Goal: Information Seeking & Learning: Learn about a topic

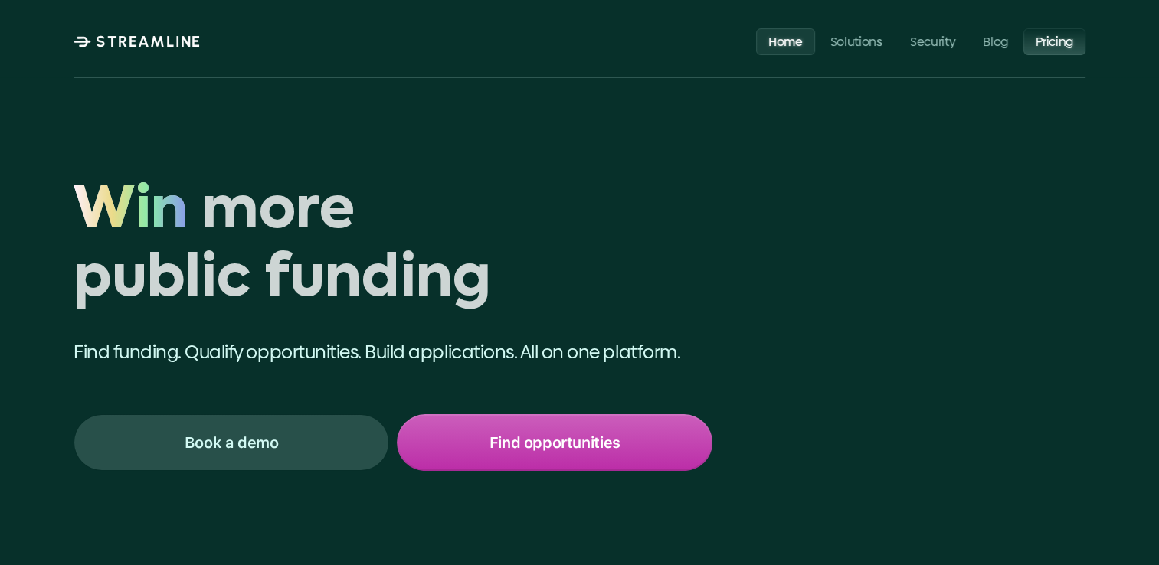
click at [1041, 48] on p "Pricing" at bounding box center [1054, 41] width 38 height 15
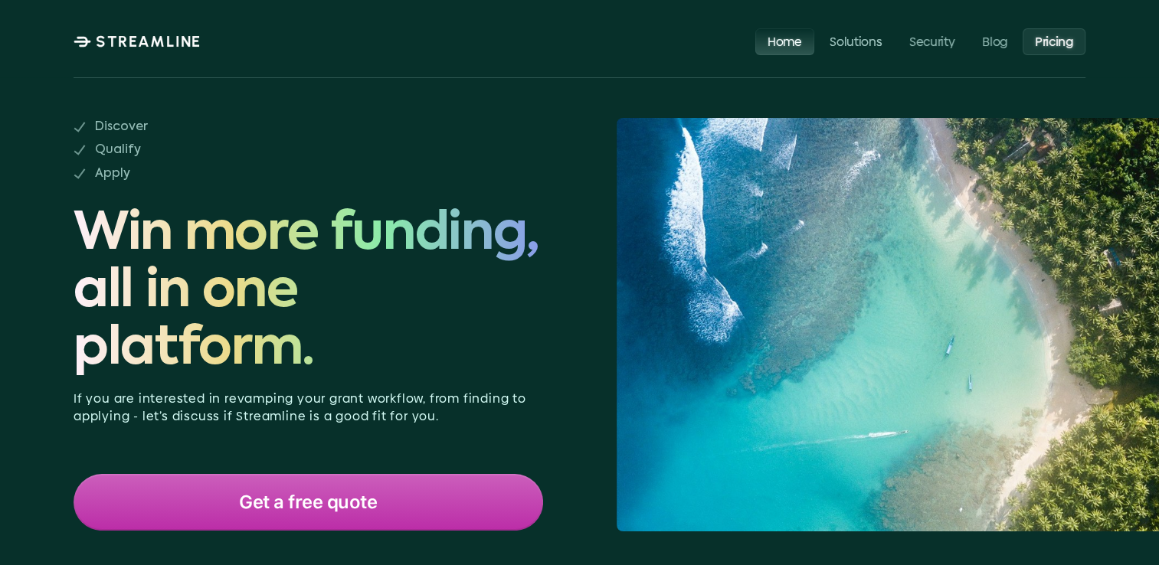
click at [793, 43] on p "Home" at bounding box center [784, 41] width 34 height 15
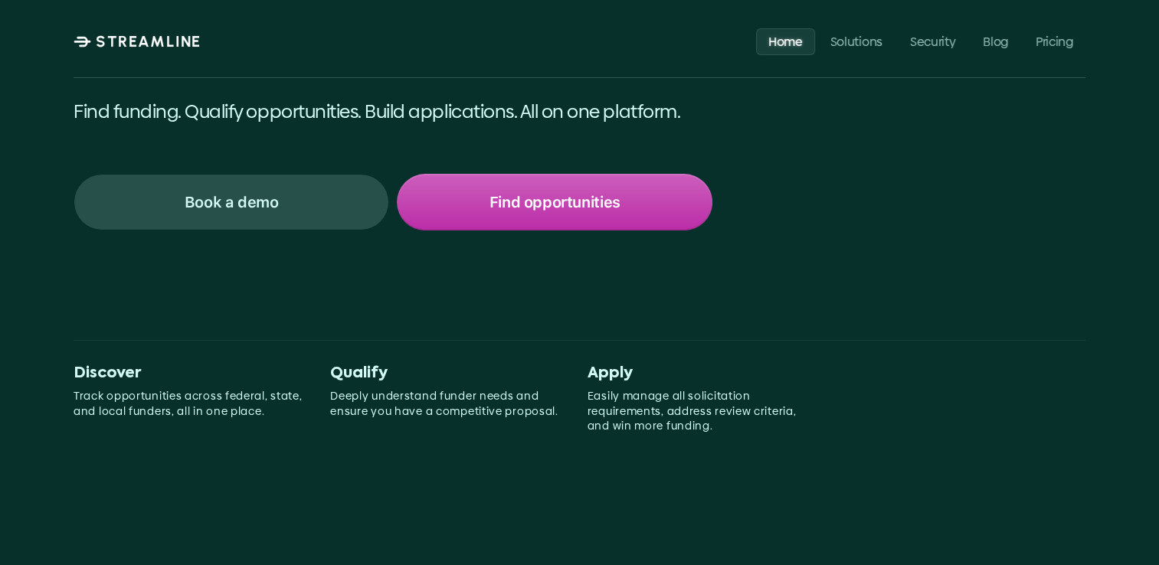
scroll to position [255, 0]
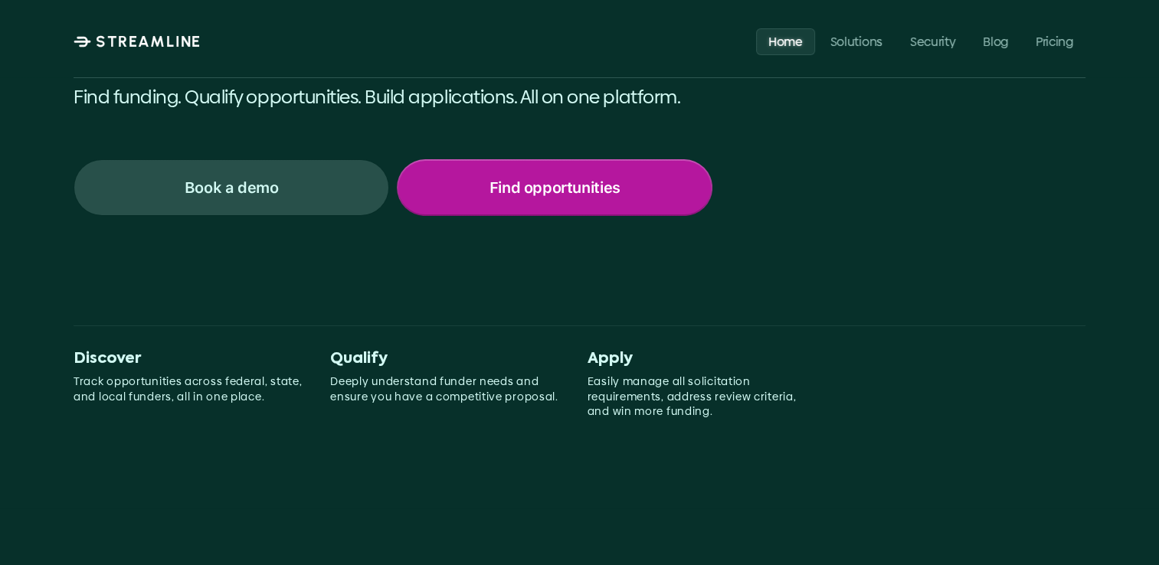
click at [574, 191] on p "Find opportunities" at bounding box center [554, 188] width 131 height 20
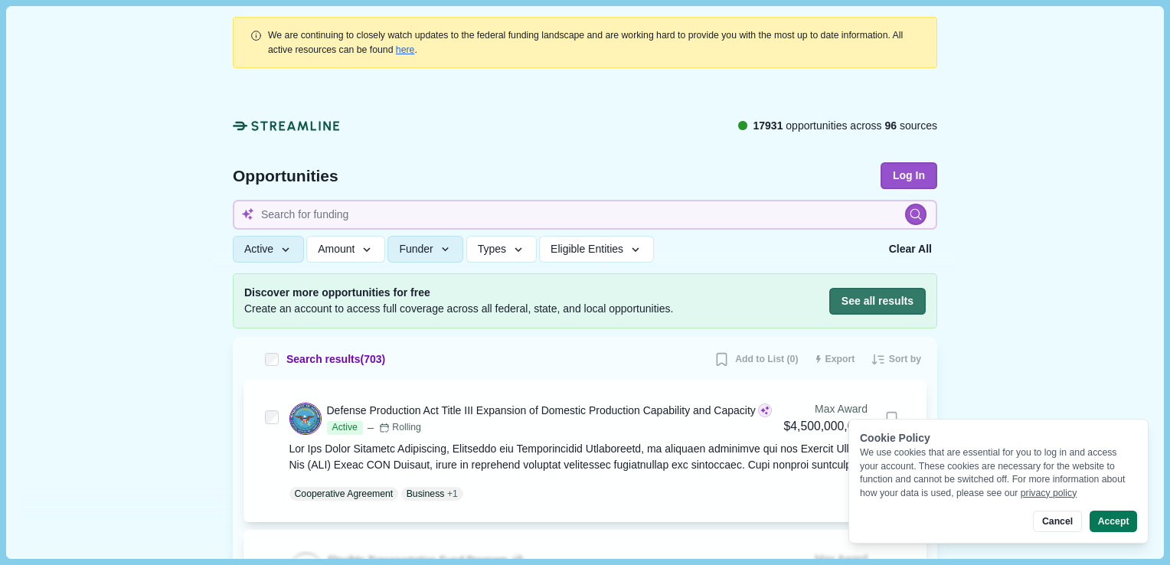
scroll to position [127, 0]
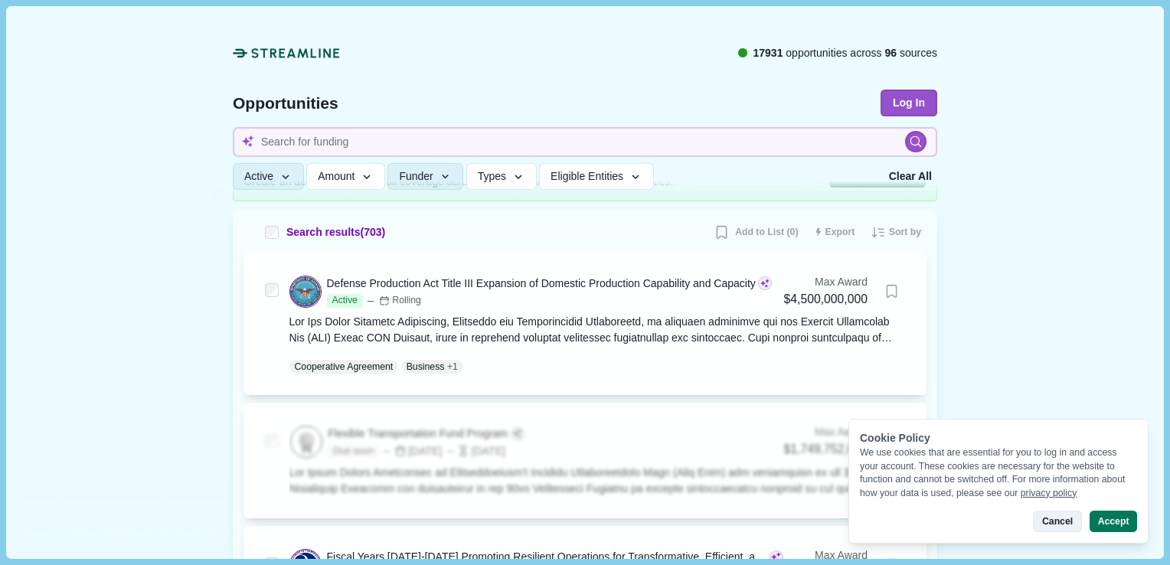
click at [1067, 516] on button "Cancel" at bounding box center [1057, 521] width 48 height 21
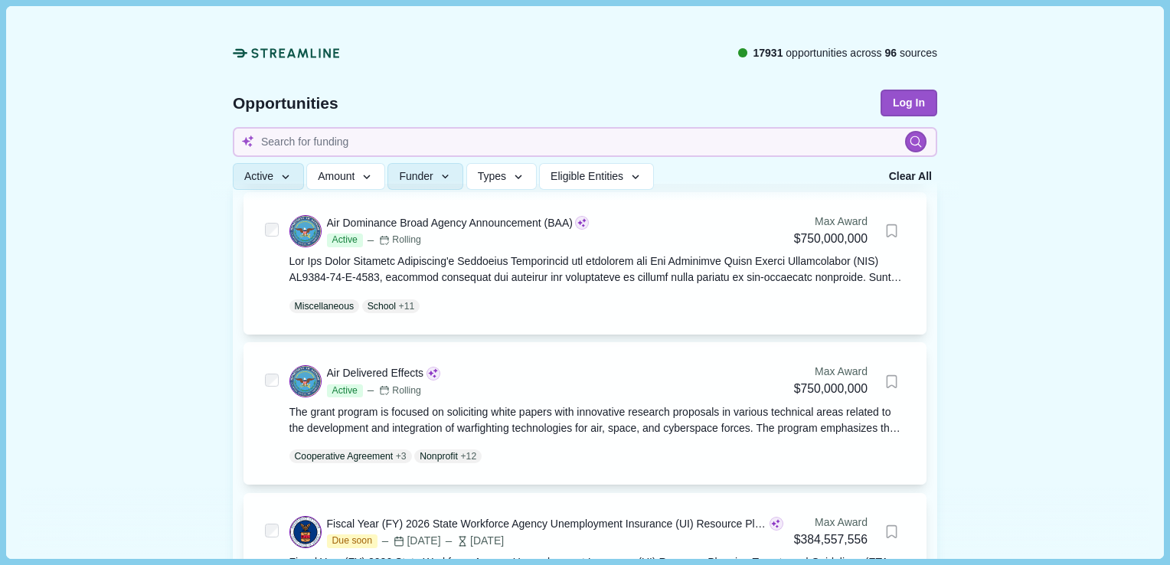
scroll to position [638, 0]
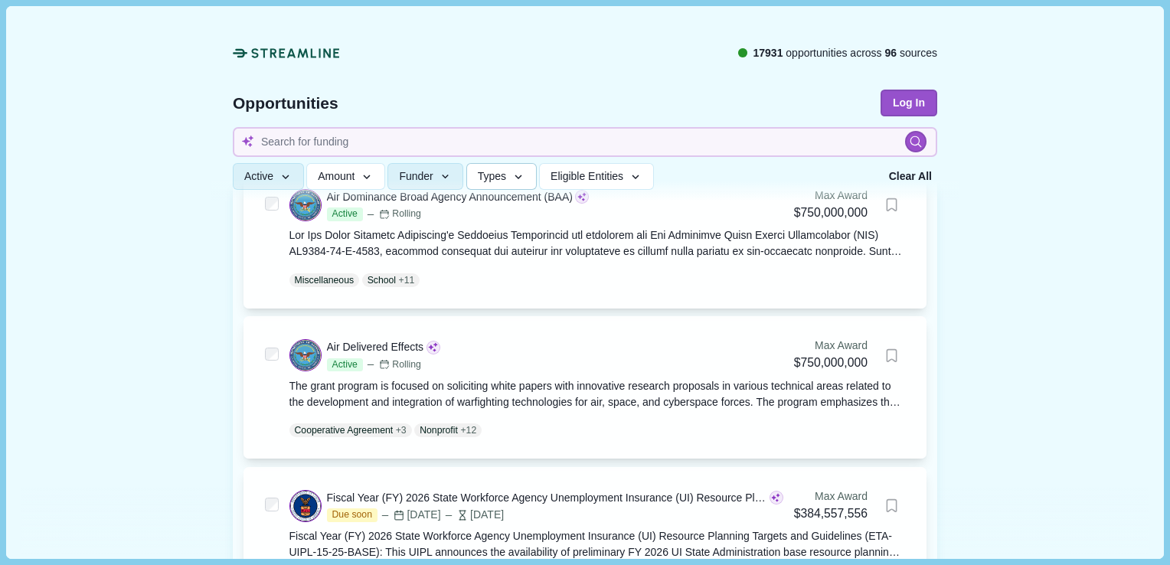
click at [505, 173] on button "Types" at bounding box center [501, 177] width 70 height 27
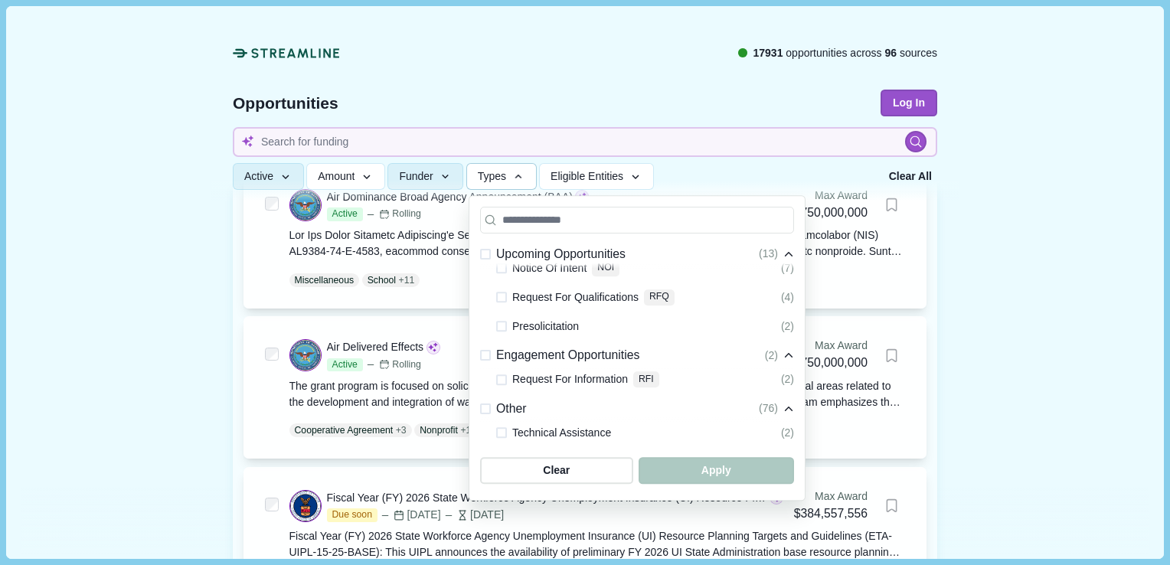
scroll to position [442, 0]
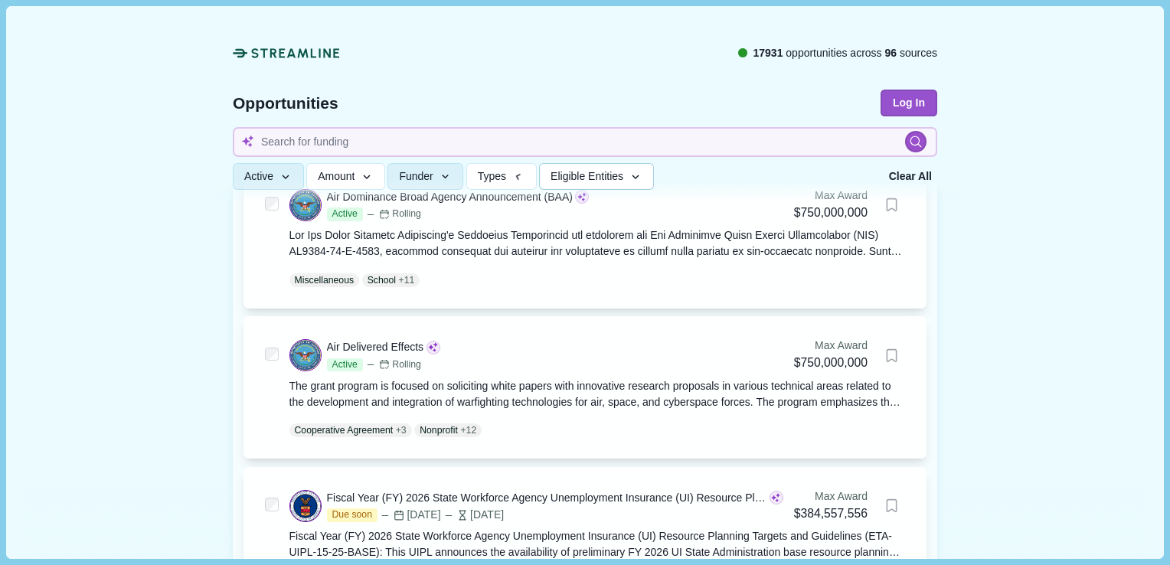
click at [575, 172] on span "Eligible Entities" at bounding box center [587, 177] width 73 height 13
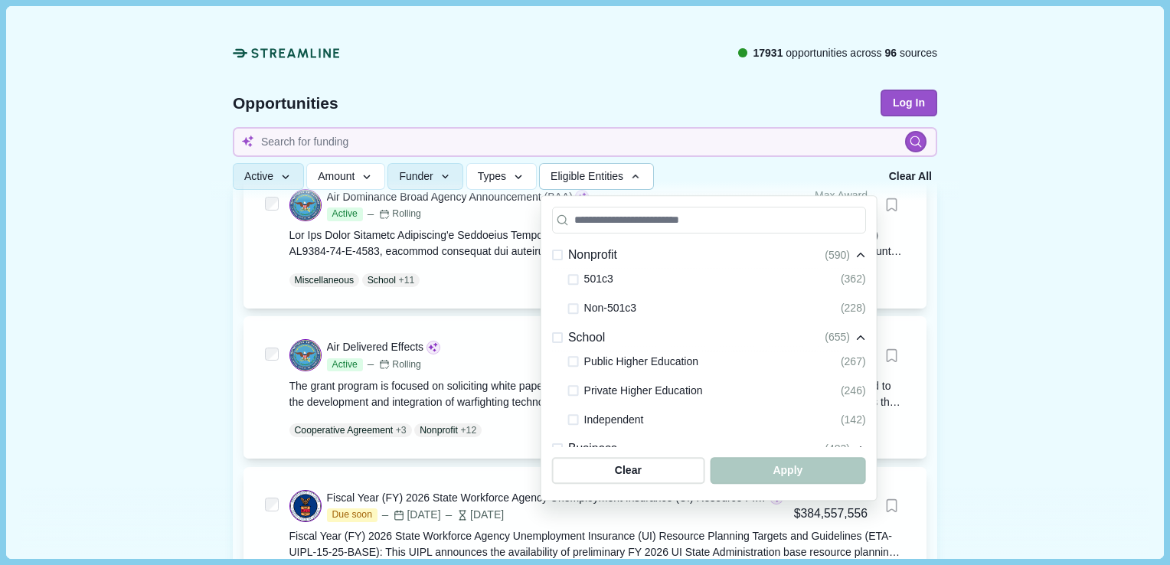
scroll to position [383, 0]
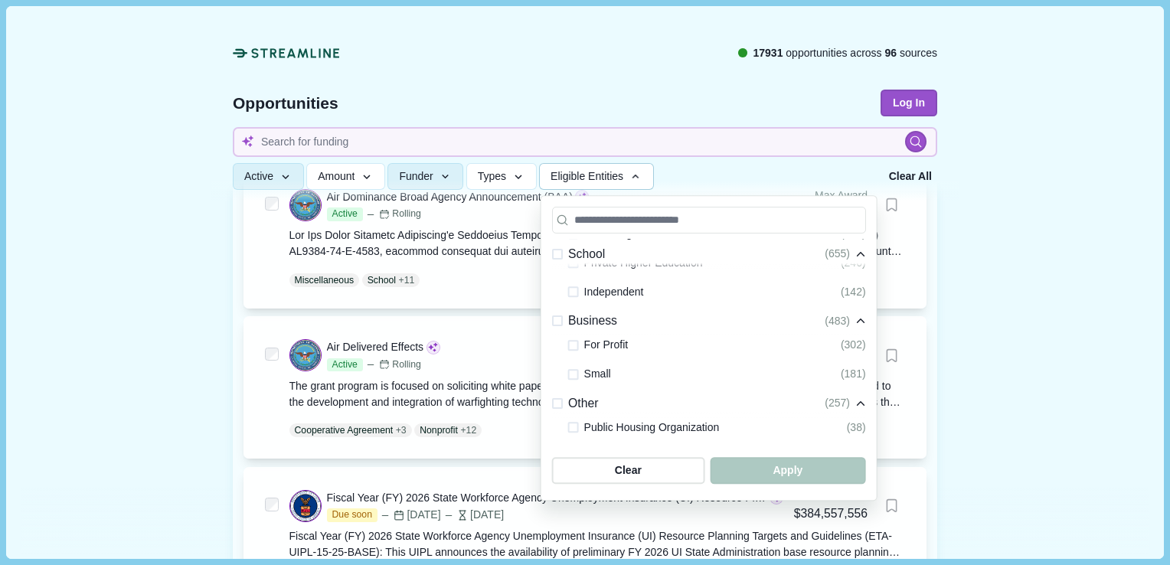
click at [552, 322] on span at bounding box center [557, 321] width 11 height 11
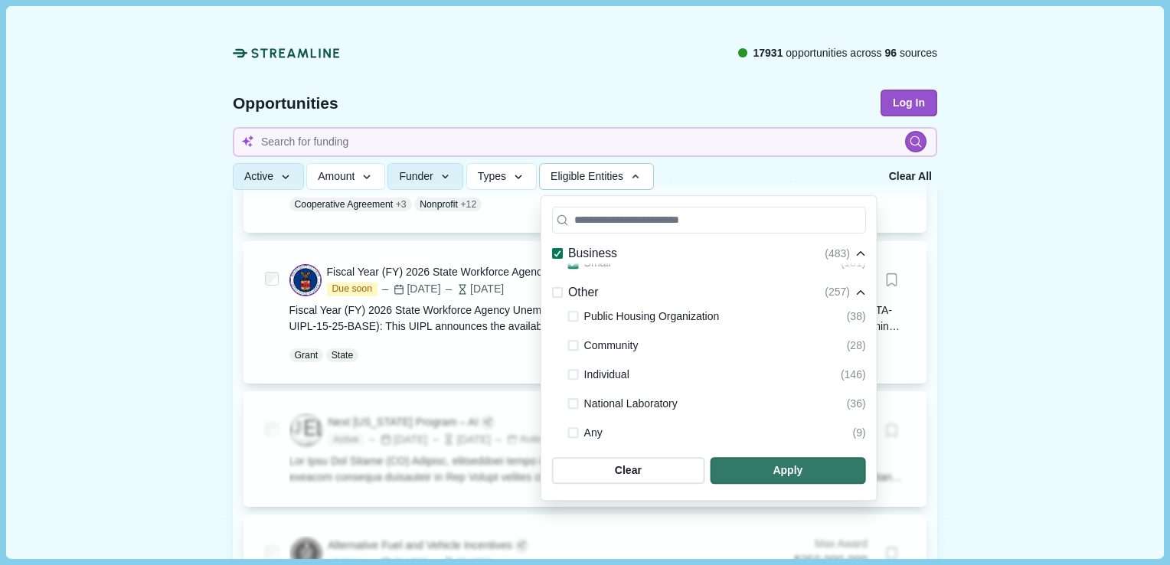
scroll to position [893, 0]
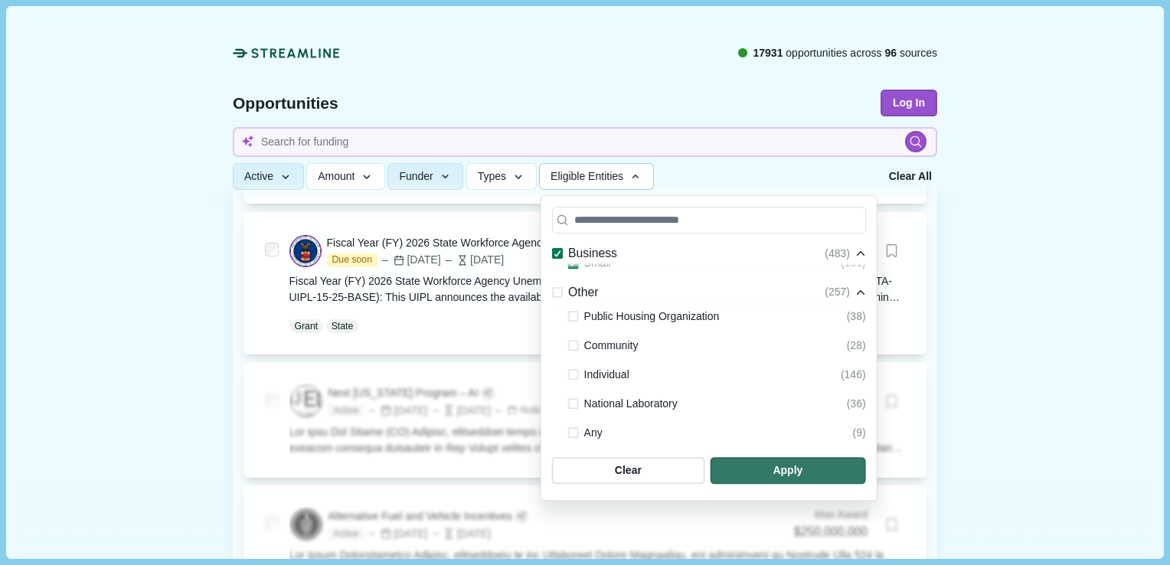
click at [570, 372] on span at bounding box center [573, 375] width 11 height 11
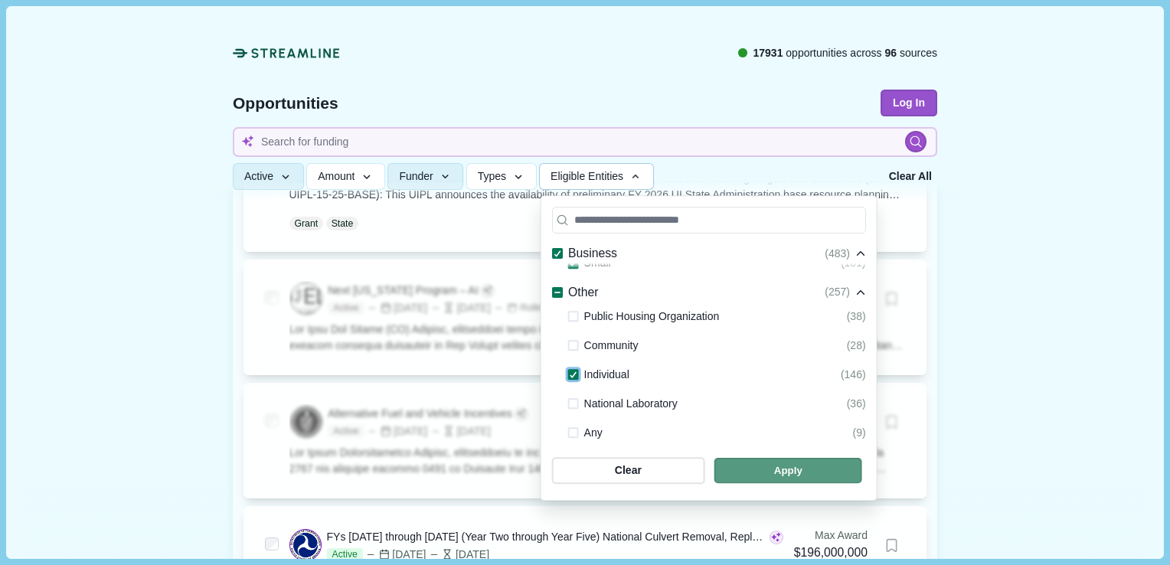
scroll to position [1021, 0]
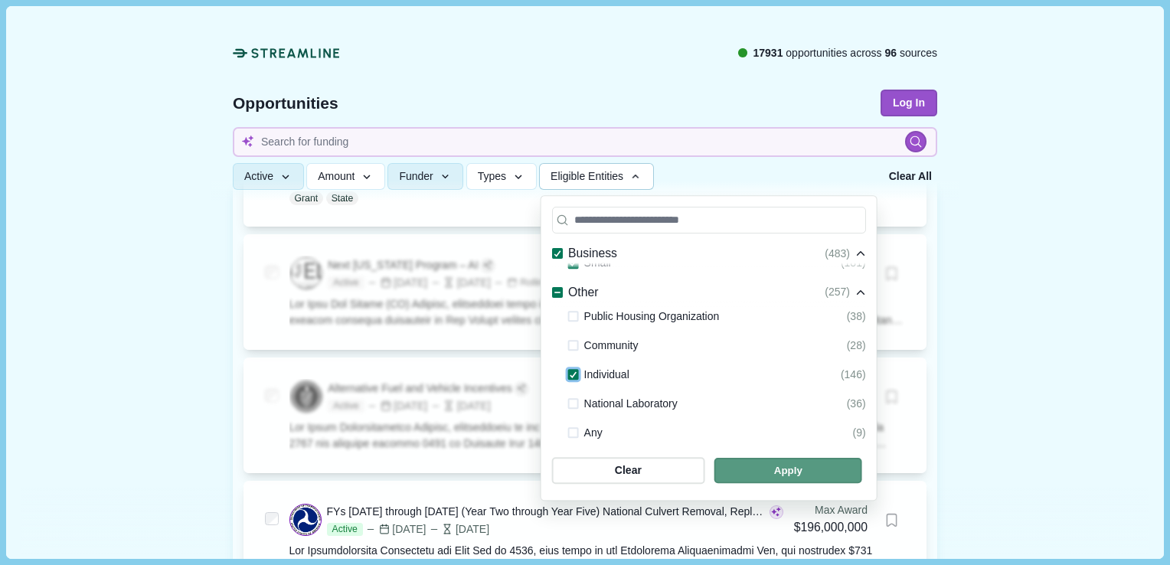
click at [817, 473] on span "button" at bounding box center [788, 470] width 148 height 25
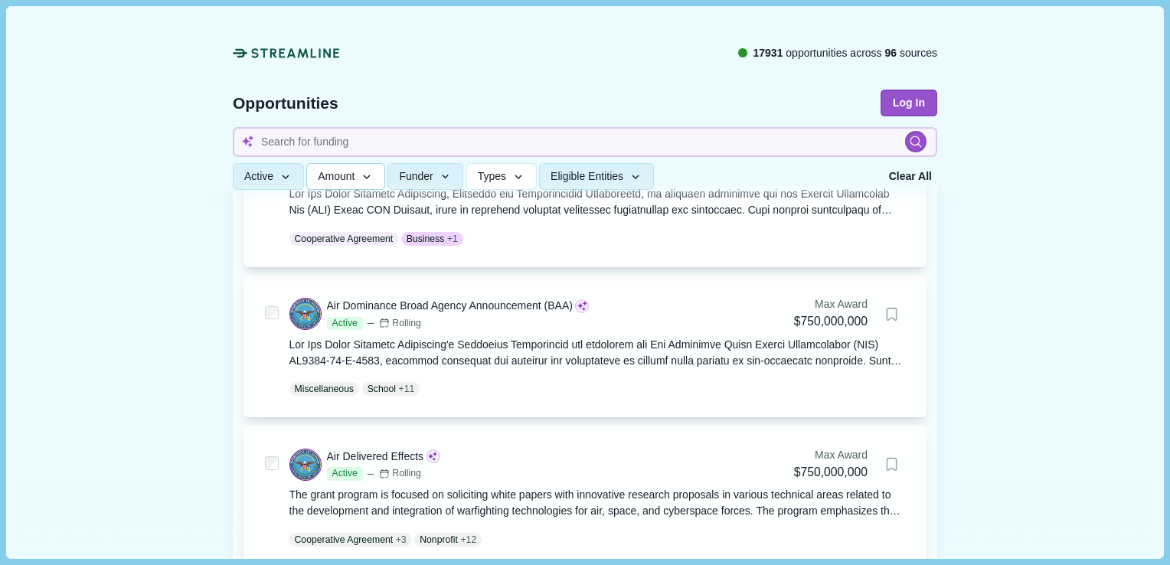
scroll to position [127, 0]
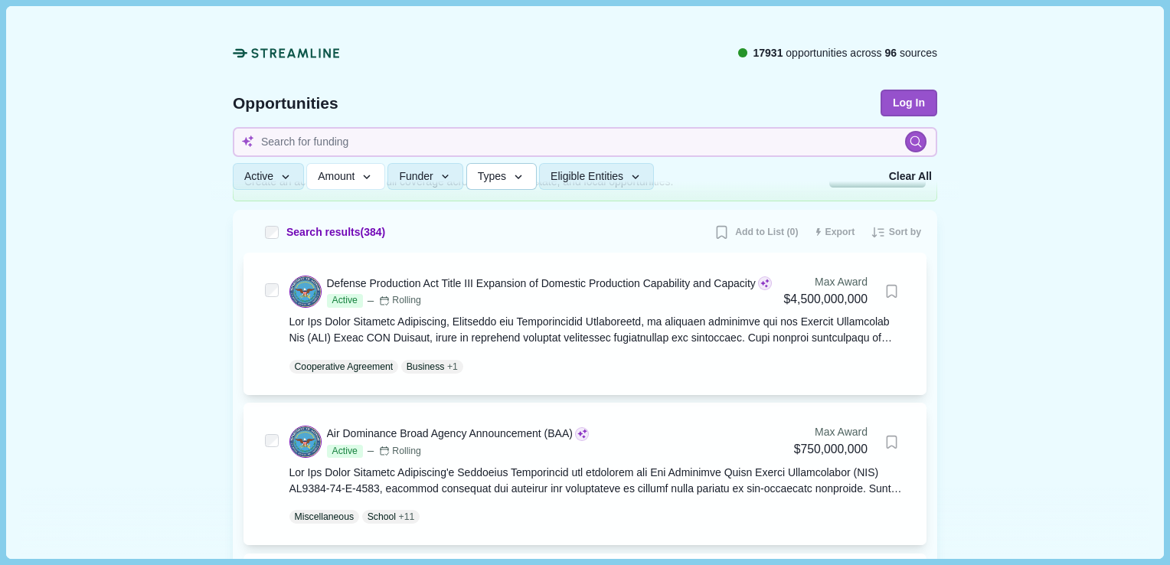
click at [512, 178] on icon "button" at bounding box center [519, 178] width 14 height 14
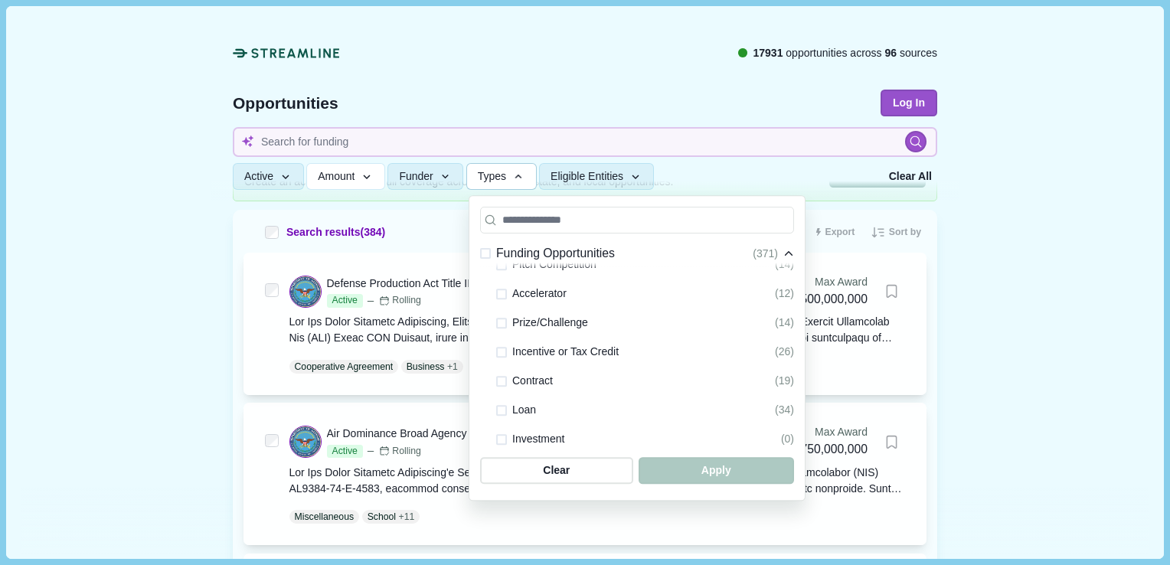
scroll to position [59, 0]
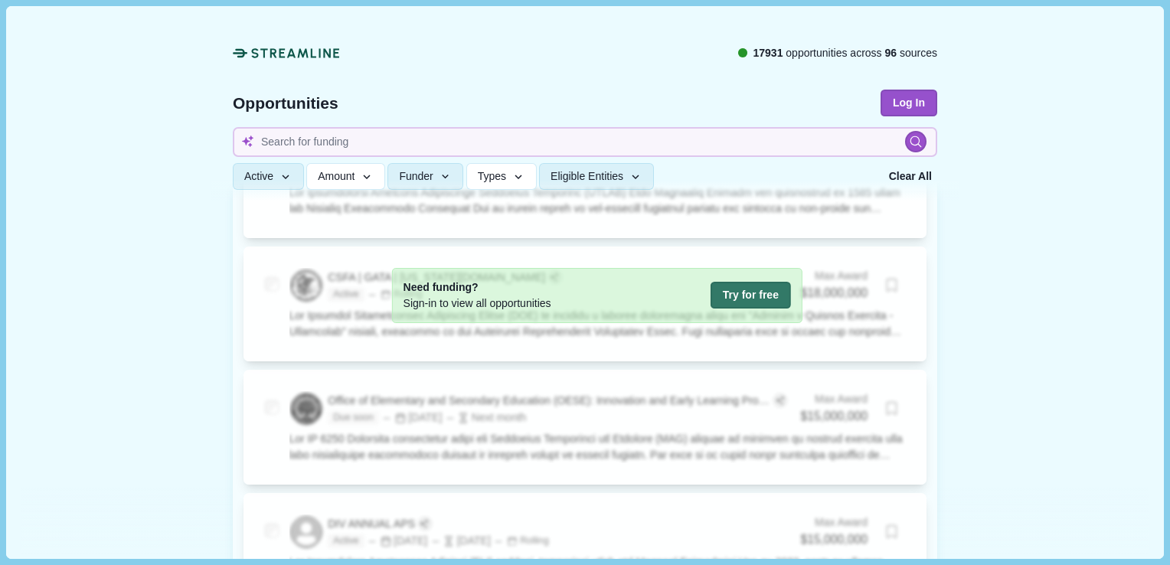
scroll to position [3701, 0]
